Goal: Answer question/provide support: Share knowledge or assist other users

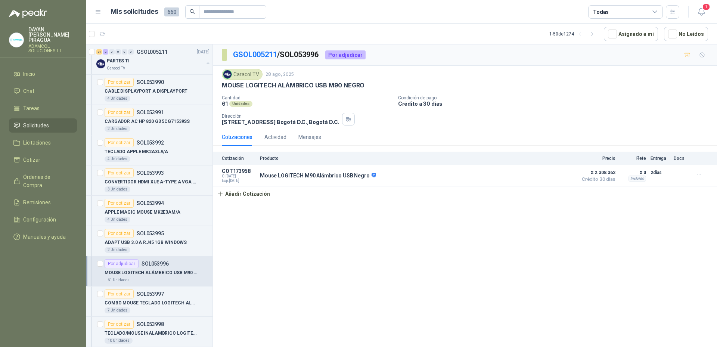
scroll to position [75, 0]
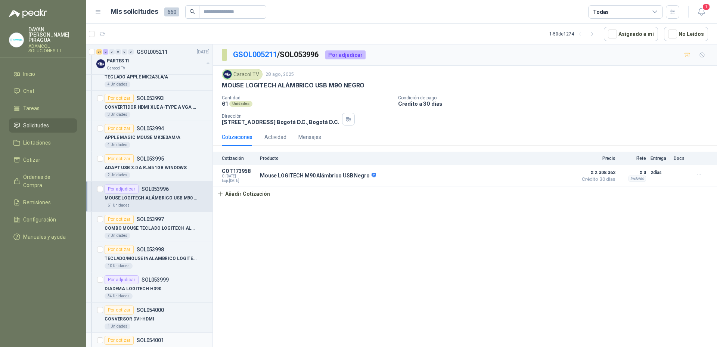
click at [195, 338] on div "Por cotizar SOL054001" at bounding box center [157, 340] width 105 height 9
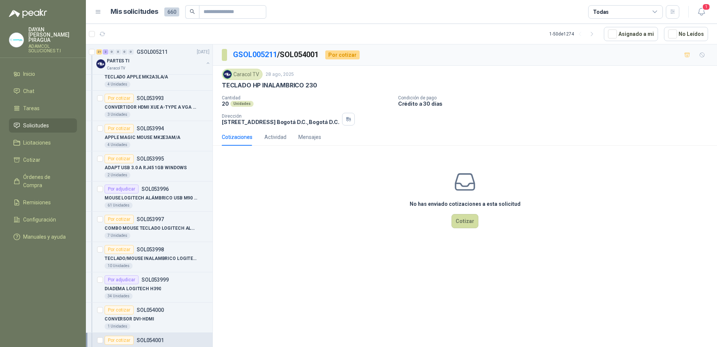
scroll to position [112, 0]
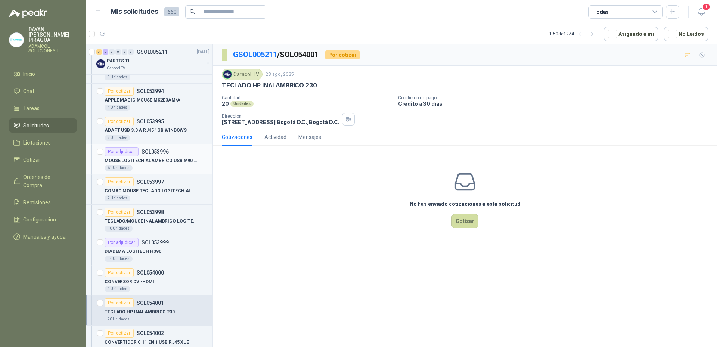
click at [162, 156] on div "MOUSE LOGITECH ALÁMBRICO USB M90 NEGRO" at bounding box center [157, 160] width 105 height 9
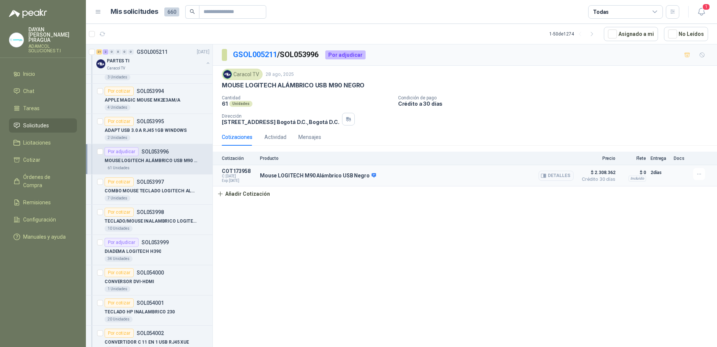
click at [605, 178] on span "Crédito 30 días" at bounding box center [596, 179] width 37 height 4
click at [609, 172] on span "$ 2.308.362" at bounding box center [596, 172] width 37 height 9
drag, startPoint x: 609, startPoint y: 172, endPoint x: 558, endPoint y: 178, distance: 51.2
click at [558, 178] on button "Detalles" at bounding box center [555, 176] width 35 height 10
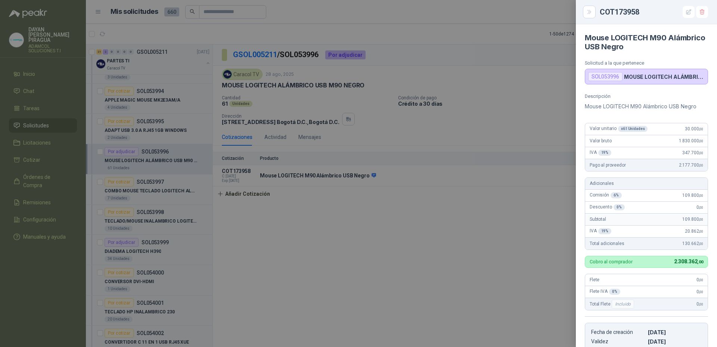
click at [326, 233] on div at bounding box center [358, 173] width 717 height 347
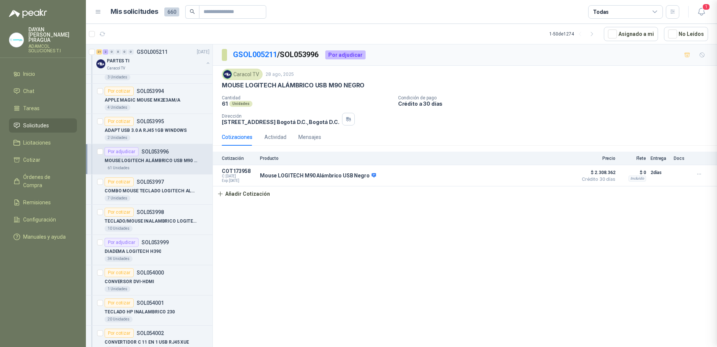
scroll to position [147, 0]
click at [161, 246] on div "Por adjudicar SOL053999" at bounding box center [137, 242] width 64 height 9
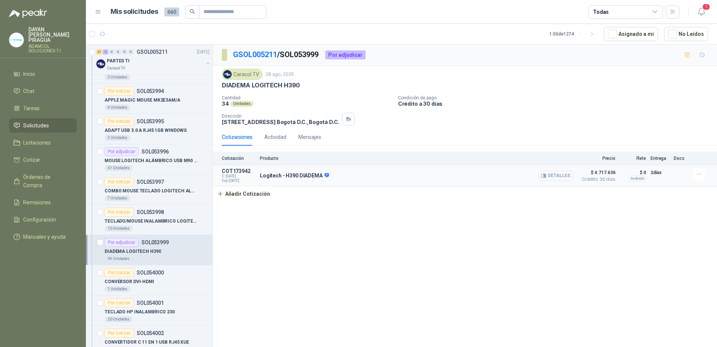
click at [555, 180] on button "Detalles" at bounding box center [555, 176] width 35 height 10
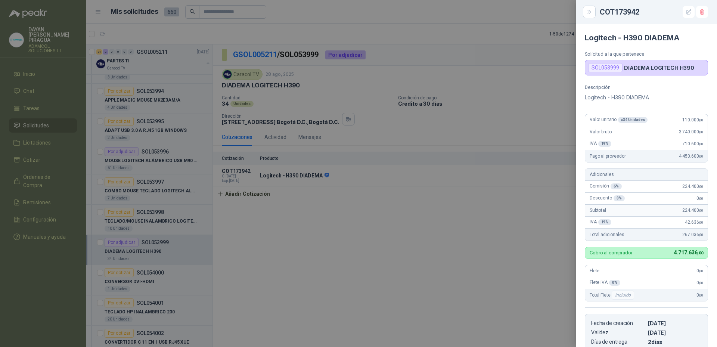
click at [622, 15] on div "COT173942" at bounding box center [653, 12] width 108 height 12
click at [621, 14] on div "COT173942" at bounding box center [653, 12] width 108 height 12
copy div "COT173942"
drag, startPoint x: 392, startPoint y: 249, endPoint x: 386, endPoint y: 253, distance: 7.7
click at [393, 249] on div at bounding box center [358, 173] width 717 height 347
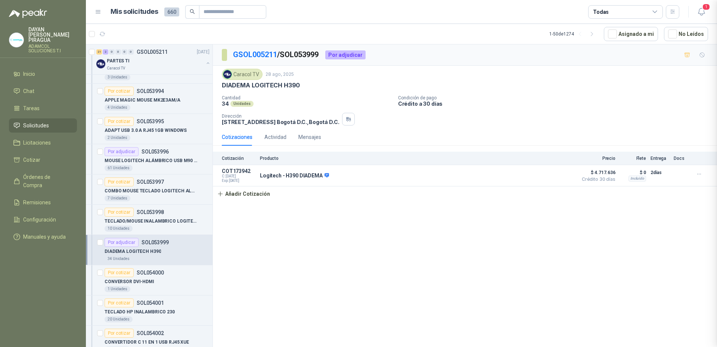
scroll to position [138, 0]
click at [141, 154] on p "SOL053996" at bounding box center [154, 151] width 27 height 5
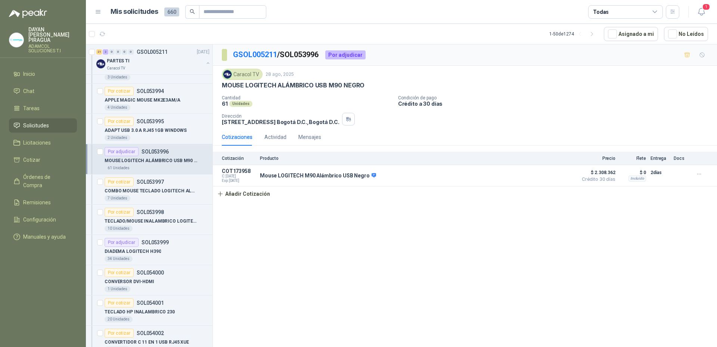
click at [539, 322] on div "GSOL005211 / SOL053996 Por adjudicar Caracol TV [DATE] MOUSE LOGITECH ALÁMBRICO…" at bounding box center [465, 196] width 504 height 305
click at [556, 180] on button "Detalles" at bounding box center [555, 176] width 35 height 10
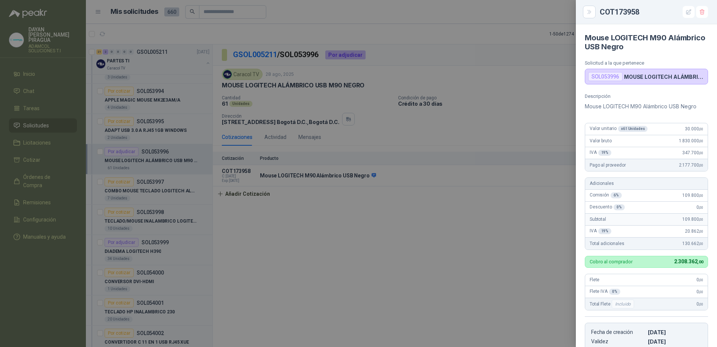
scroll to position [143, 0]
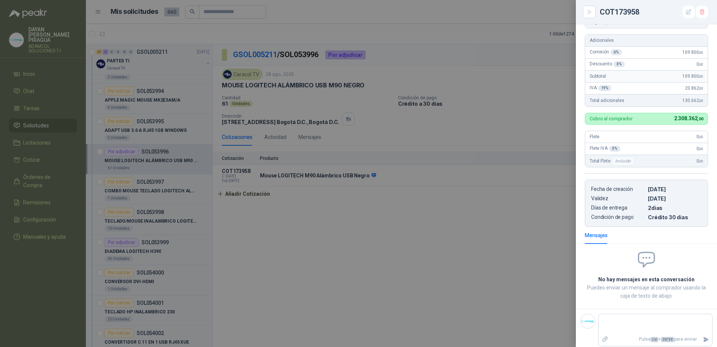
click at [625, 12] on div "COT173958" at bounding box center [653, 12] width 108 height 12
copy div "COT173958"
click at [553, 262] on div at bounding box center [358, 173] width 717 height 347
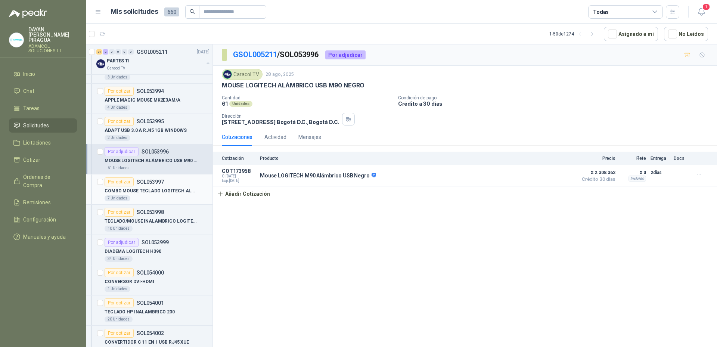
click at [177, 193] on p "COMBO MOUSE TECLADO LOGITECH ALAMBRICO" at bounding box center [151, 190] width 93 height 7
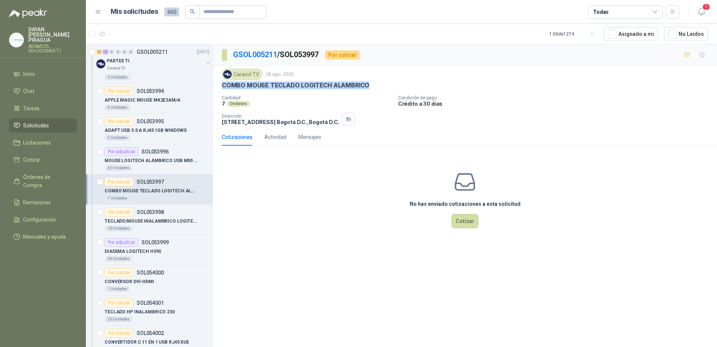
drag, startPoint x: 373, startPoint y: 85, endPoint x: 219, endPoint y: 89, distance: 154.6
click at [219, 89] on div "Caracol TV [DATE] COMBO MOUSE TECLADO LOGITECH ALAMBRICO Cantidad 7 Unidades Co…" at bounding box center [465, 97] width 504 height 63
copy p "COMBO MOUSE TECLADO LOGITECH ALAMBRICO"
click at [374, 231] on div "No has enviado cotizaciones a esta solicitud Cotizar" at bounding box center [465, 199] width 504 height 95
drag, startPoint x: 372, startPoint y: 85, endPoint x: 218, endPoint y: 87, distance: 154.2
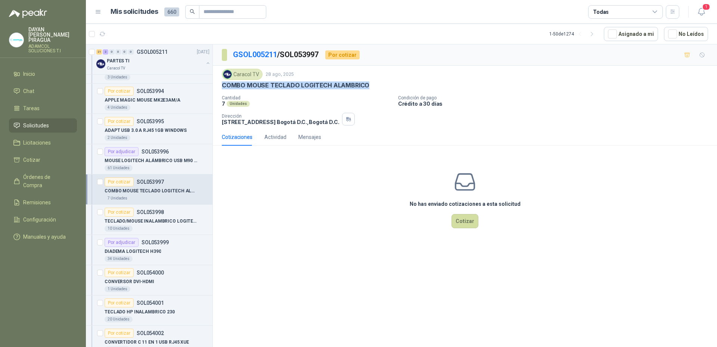
click at [218, 87] on div "Caracol TV [DATE] COMBO MOUSE TECLADO LOGITECH ALAMBRICO Cantidad 7 Unidades Co…" at bounding box center [465, 97] width 504 height 63
copy p "COMBO MOUSE TECLADO LOGITECH ALAMBRICO"
